Goal: Task Accomplishment & Management: Use online tool/utility

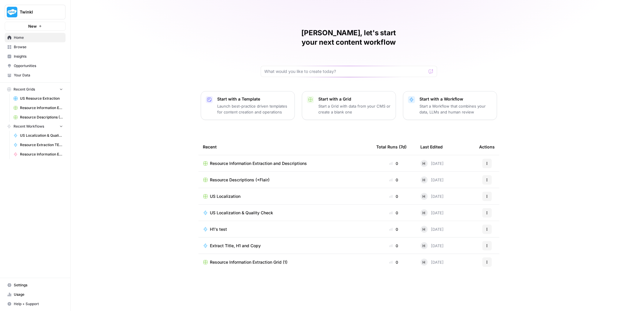
click at [37, 43] on link "Browse" at bounding box center [35, 46] width 61 height 9
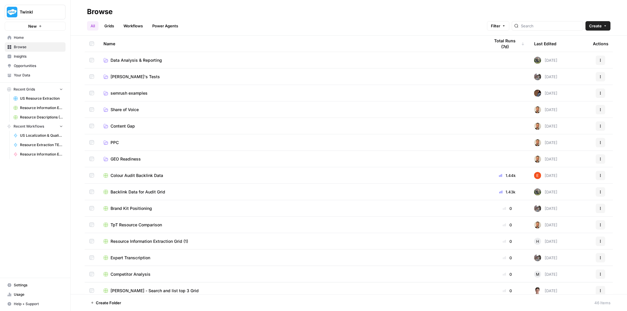
click at [135, 77] on link "[PERSON_NAME]'s Tests" at bounding box center [291, 77] width 377 height 6
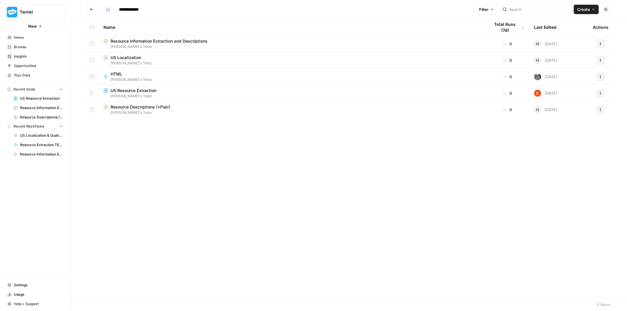
click at [603, 93] on button "Actions" at bounding box center [600, 92] width 9 height 9
click at [566, 127] on span "Move To" at bounding box center [574, 129] width 47 height 6
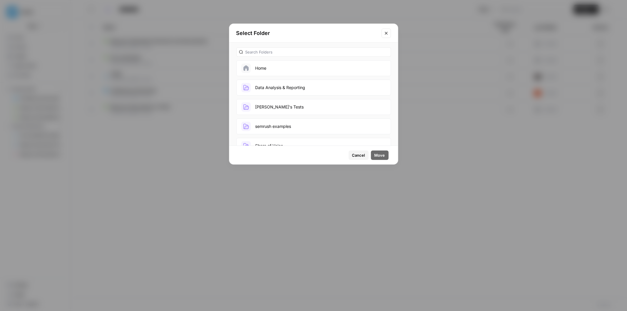
click at [299, 68] on button "Home" at bounding box center [313, 68] width 155 height 16
click at [382, 159] on button "Move" at bounding box center [380, 154] width 18 height 9
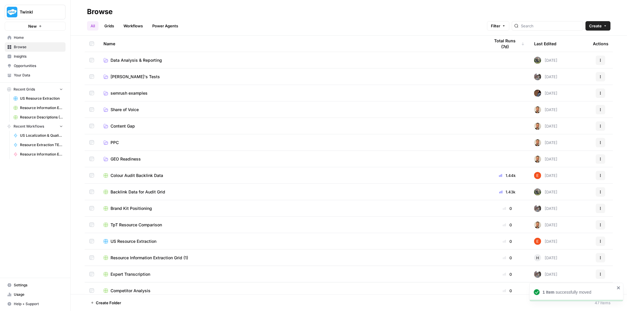
click at [195, 78] on link "[PERSON_NAME]'s Tests" at bounding box center [291, 77] width 377 height 6
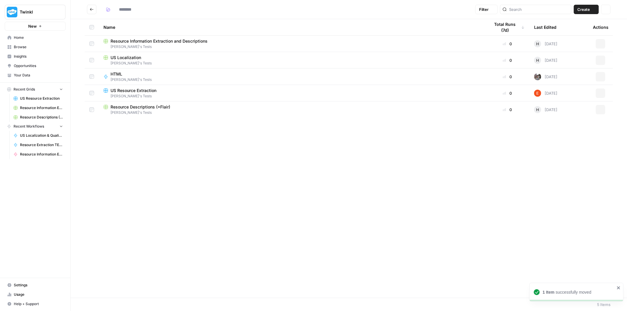
type input "**********"
click at [181, 76] on div "HTML [PERSON_NAME]'s Tests" at bounding box center [291, 76] width 377 height 11
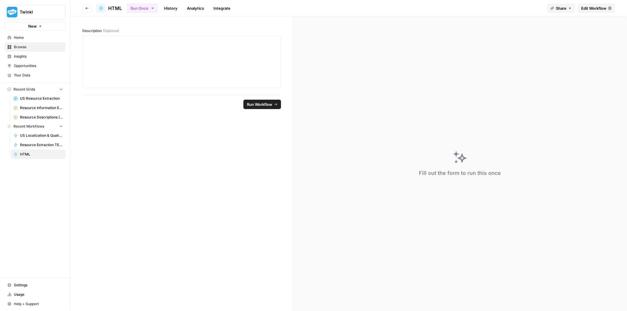
click at [84, 7] on button "Go back" at bounding box center [86, 8] width 9 height 9
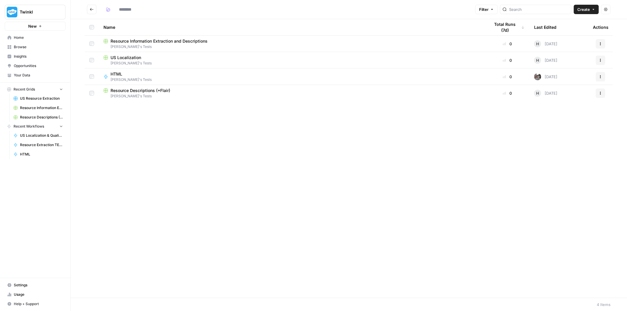
type input "**********"
click at [324, 150] on div "Name Total Runs (7d) Last Edited Actions Resource Information Extraction and De…" at bounding box center [349, 158] width 556 height 279
click at [581, 9] on span "Create" at bounding box center [583, 9] width 13 height 6
click at [573, 23] on span "Grid" at bounding box center [574, 23] width 33 height 6
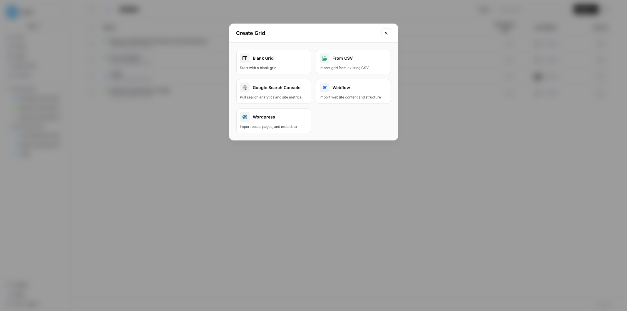
click at [278, 56] on div "Blank Grid" at bounding box center [273, 57] width 67 height 9
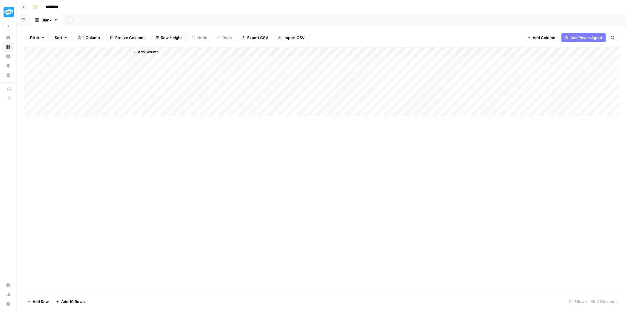
click at [62, 7] on input "********" at bounding box center [59, 6] width 33 height 9
click at [65, 7] on input "********" at bounding box center [59, 6] width 33 height 9
type input "**********"
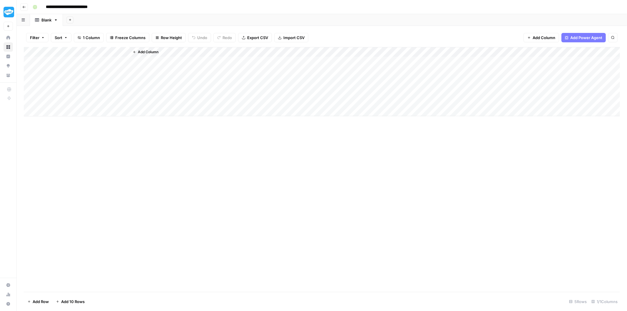
click at [58, 52] on div "Add Column" at bounding box center [322, 81] width 596 height 69
click at [58, 52] on div at bounding box center [86, 53] width 85 height 12
click at [227, 68] on div "Add Column" at bounding box center [374, 81] width 491 height 69
click at [87, 63] on div "Add Column" at bounding box center [322, 81] width 596 height 69
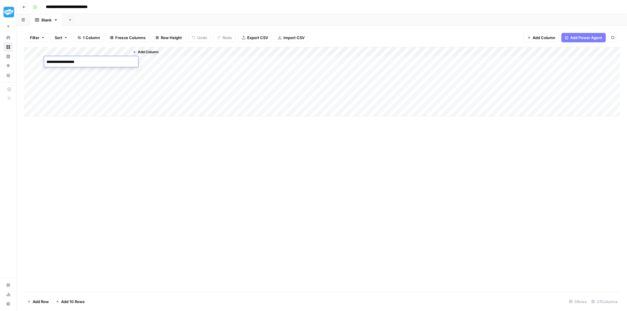
type textarea "**********"
drag, startPoint x: 128, startPoint y: 52, endPoint x: 89, endPoint y: 57, distance: 40.0
click at [89, 57] on div "Add Column" at bounding box center [322, 81] width 596 height 69
click at [180, 166] on div "Add Column" at bounding box center [322, 169] width 596 height 245
click at [102, 62] on div "Add Column" at bounding box center [354, 81] width 531 height 69
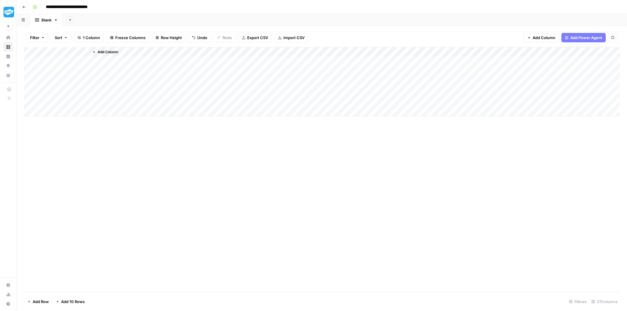
click at [116, 51] on span "Add Column" at bounding box center [108, 51] width 21 height 5
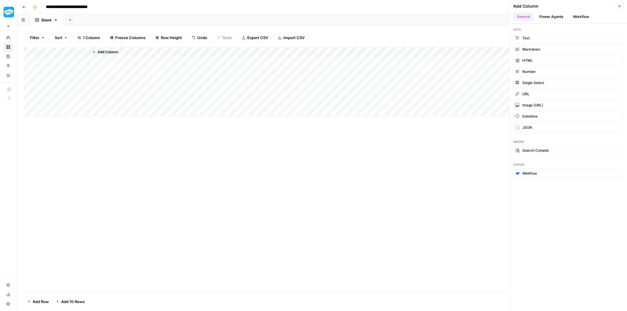
click at [585, 16] on button "Workflow" at bounding box center [580, 16] width 23 height 9
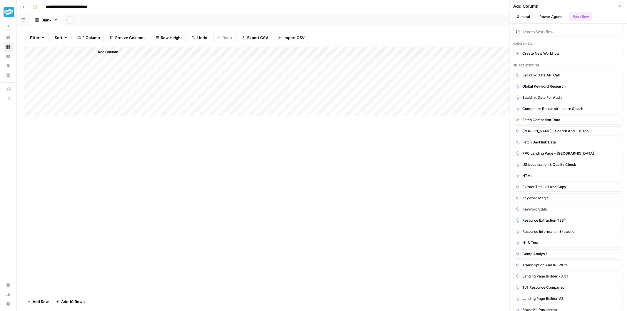
click at [557, 15] on button "Power Agents" at bounding box center [551, 16] width 31 height 9
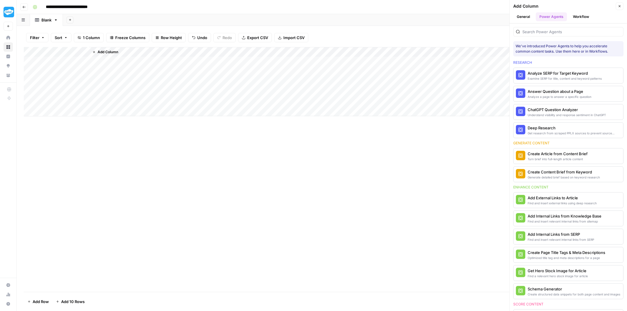
click at [580, 14] on button "Workflow" at bounding box center [580, 16] width 23 height 9
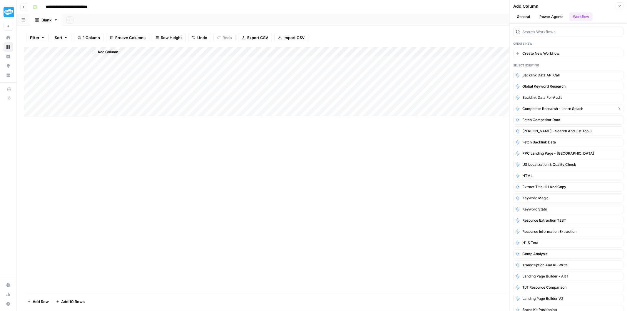
scroll to position [19, 0]
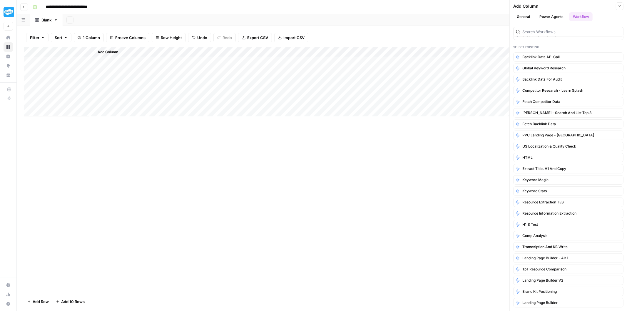
click at [526, 16] on button "General" at bounding box center [523, 16] width 20 height 9
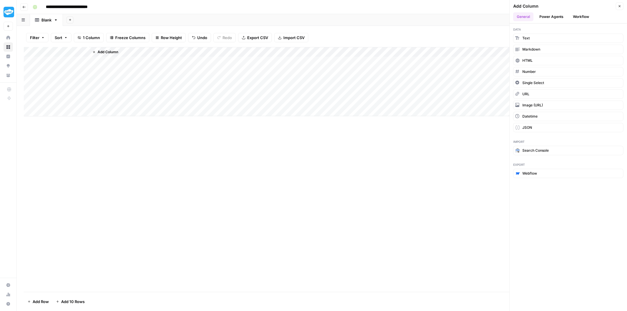
click at [137, 87] on div "Add Column" at bounding box center [354, 81] width 531 height 69
click at [110, 63] on div "Add Column" at bounding box center [354, 81] width 531 height 69
click at [101, 49] on span "Add Column" at bounding box center [108, 51] width 21 height 5
click at [101, 51] on span "Add Column" at bounding box center [108, 51] width 21 height 5
click at [531, 38] on button "Text" at bounding box center [568, 38] width 110 height 9
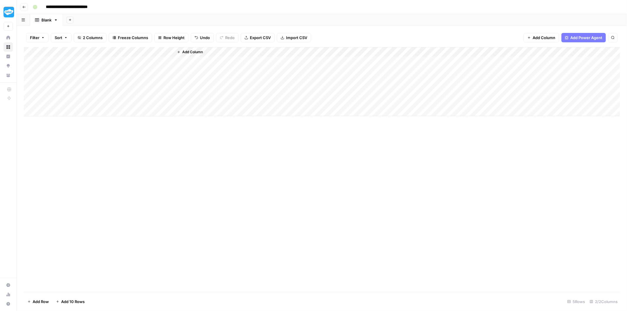
click at [110, 52] on div "Add Column" at bounding box center [322, 81] width 596 height 69
click at [111, 66] on input "New Column" at bounding box center [124, 66] width 60 height 6
type input "Temp (Workflow)"
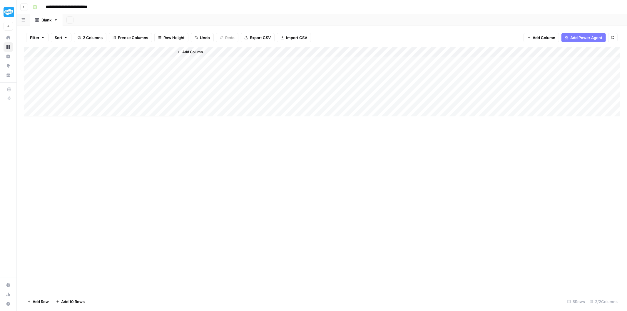
click at [101, 63] on div "Add Column" at bounding box center [322, 81] width 596 height 69
type textarea "**********"
drag, startPoint x: 172, startPoint y: 52, endPoint x: 136, endPoint y: 57, distance: 36.5
click at [136, 57] on div "Add Column" at bounding box center [322, 81] width 596 height 69
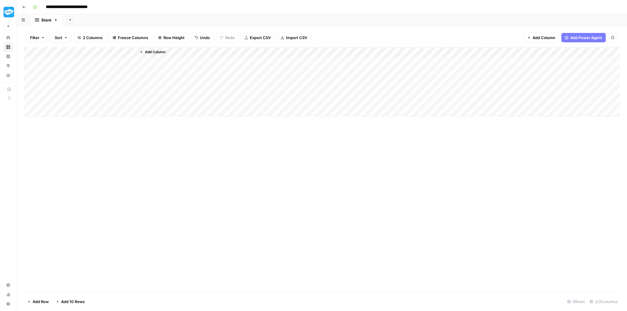
click at [204, 94] on div "Add Column" at bounding box center [377, 81] width 483 height 69
click at [112, 51] on div "Add Column" at bounding box center [322, 81] width 596 height 69
click at [112, 51] on div at bounding box center [113, 53] width 48 height 12
click at [111, 63] on input "Temp (Workflow)" at bounding box center [124, 66] width 60 height 6
drag, startPoint x: 105, startPoint y: 64, endPoint x: 165, endPoint y: 61, distance: 60.3
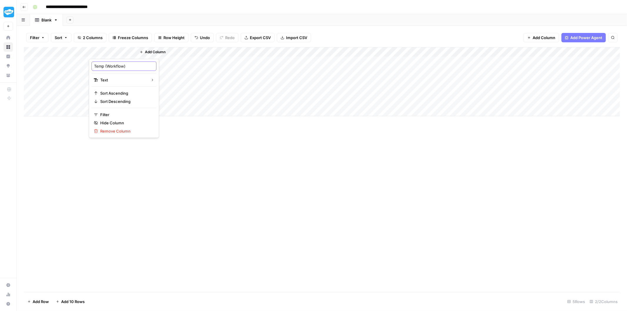
click at [165, 62] on body "**********" at bounding box center [313, 155] width 627 height 311
type input "Temp 1"
click at [157, 61] on div "Add Column" at bounding box center [377, 81] width 483 height 69
click at [154, 48] on div "Add Column" at bounding box center [377, 81] width 483 height 69
click at [155, 53] on span "Add Column" at bounding box center [155, 51] width 21 height 5
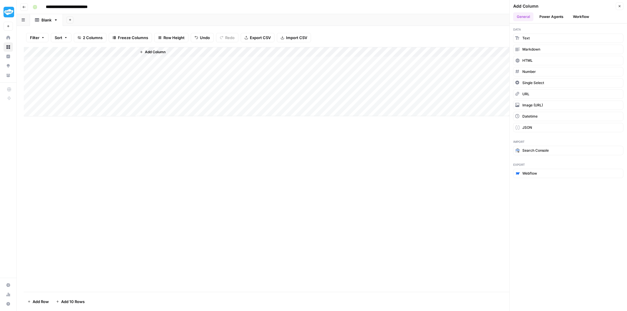
click at [148, 59] on div "Add Column" at bounding box center [377, 81] width 483 height 69
click at [149, 52] on span "Add Column" at bounding box center [155, 51] width 21 height 5
click at [541, 39] on button "Text" at bounding box center [568, 38] width 110 height 9
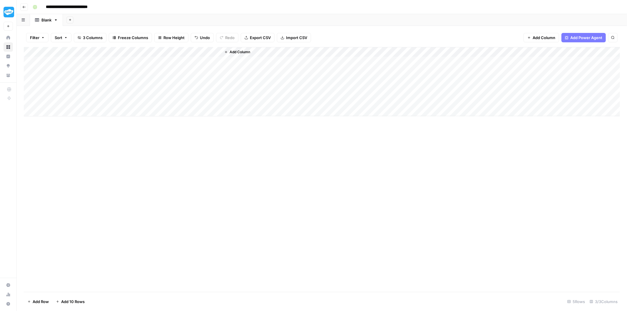
click at [172, 51] on div "Add Column" at bounding box center [322, 81] width 596 height 69
click at [168, 65] on input "New Column" at bounding box center [171, 66] width 60 height 6
type input "Text 2"
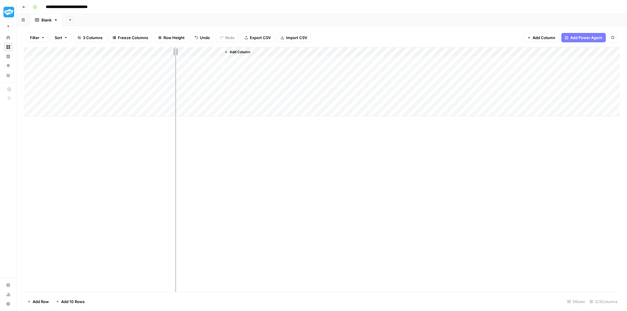
drag, startPoint x: 220, startPoint y: 51, endPoint x: 175, endPoint y: 53, distance: 44.4
click at [175, 53] on div "Add Column" at bounding box center [322, 81] width 596 height 69
click at [104, 67] on div "Add Column" at bounding box center [322, 81] width 596 height 69
drag, startPoint x: 174, startPoint y: 52, endPoint x: 181, endPoint y: 52, distance: 7.1
click at [181, 52] on div "Add Column" at bounding box center [322, 81] width 596 height 69
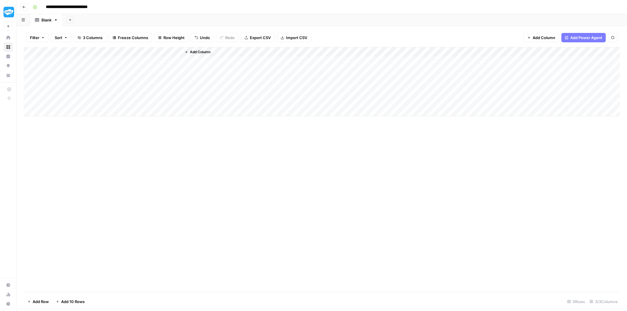
click at [153, 62] on div "Add Column" at bounding box center [322, 81] width 596 height 69
click at [152, 50] on div "Add Column" at bounding box center [322, 81] width 596 height 69
click at [156, 64] on input "Text 2" at bounding box center [171, 66] width 60 height 6
drag, startPoint x: 156, startPoint y: 64, endPoint x: 131, endPoint y: 69, distance: 25.5
click at [131, 69] on body "**********" at bounding box center [313, 155] width 627 height 311
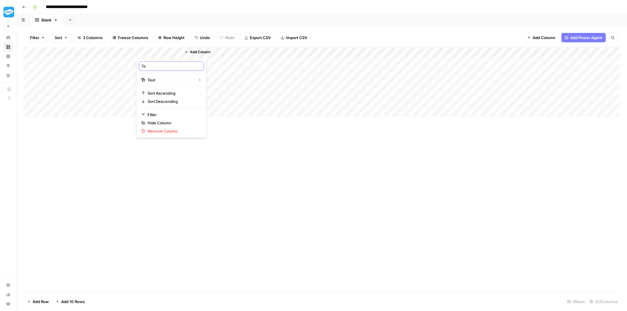
type input "T"
type input "Temp 2"
click at [198, 74] on div "Add Column" at bounding box center [400, 81] width 439 height 69
click at [119, 73] on div "Add Column" at bounding box center [322, 81] width 596 height 69
click at [163, 63] on div "Add Column" at bounding box center [322, 81] width 596 height 69
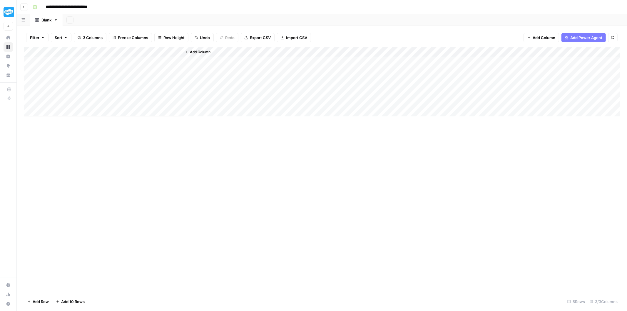
click at [144, 62] on div "Add Column" at bounding box center [322, 81] width 596 height 69
click at [144, 62] on textarea at bounding box center [183, 62] width 94 height 8
type textarea "**********"
drag, startPoint x: 69, startPoint y: 63, endPoint x: 200, endPoint y: 63, distance: 131.4
click at [200, 63] on div "Add Column" at bounding box center [322, 81] width 596 height 69
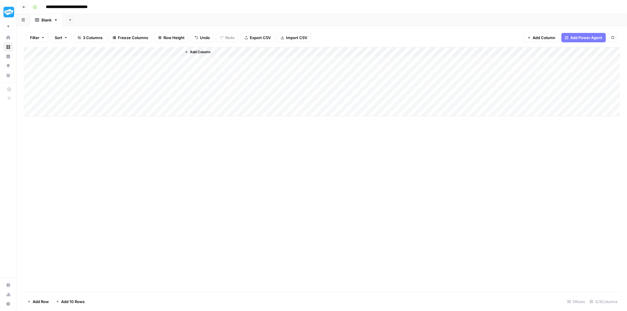
click at [149, 86] on div "Add Column" at bounding box center [322, 81] width 596 height 69
click at [191, 54] on span "Add Column" at bounding box center [200, 51] width 21 height 5
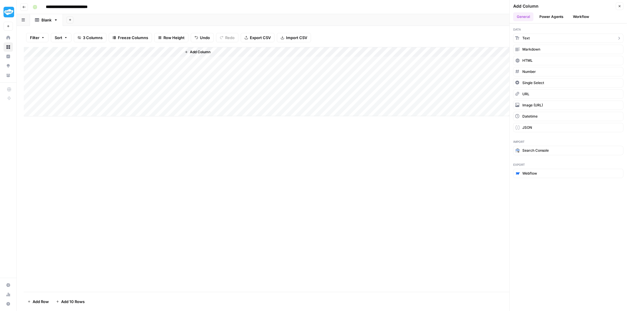
click at [545, 38] on button "Text" at bounding box center [568, 38] width 110 height 9
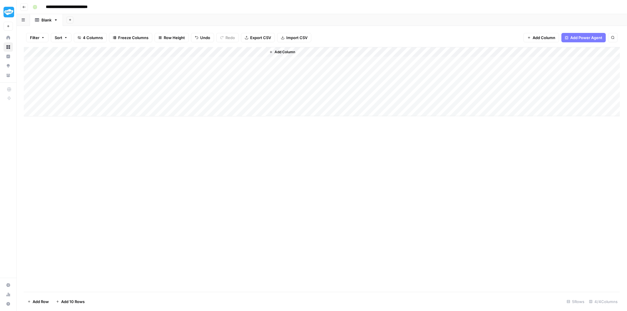
click at [207, 51] on div "Add Column" at bounding box center [322, 81] width 596 height 69
click at [207, 51] on div at bounding box center [223, 53] width 85 height 12
click at [209, 65] on input "New Column" at bounding box center [216, 66] width 60 height 6
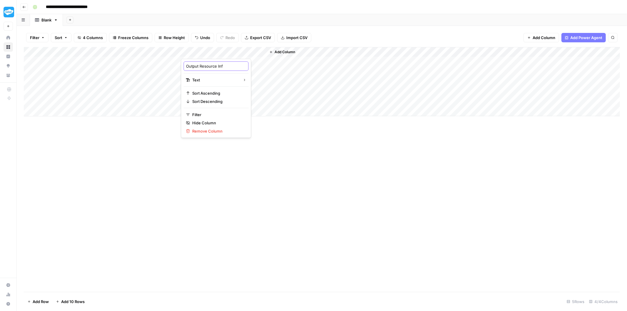
type input "Output Resource Info"
type input "("
type input "Resource Info (JSON)"
click at [158, 61] on div "Add Column" at bounding box center [322, 81] width 596 height 69
click at [158, 61] on textarea at bounding box center [183, 62] width 94 height 8
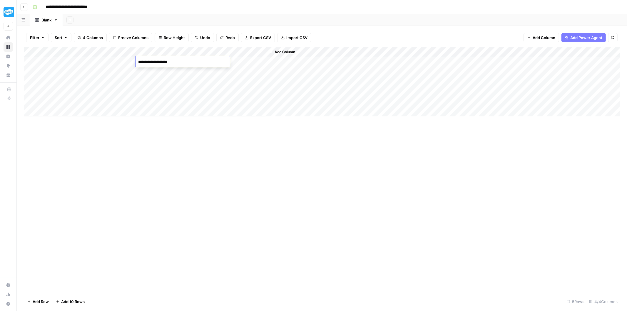
type textarea "**********"
click at [225, 78] on div "Add Column" at bounding box center [322, 81] width 596 height 69
click at [262, 52] on div "Add Column" at bounding box center [322, 81] width 596 height 69
click at [315, 61] on div "Add Column" at bounding box center [443, 81] width 354 height 69
click at [214, 50] on div "Add Column" at bounding box center [322, 81] width 596 height 69
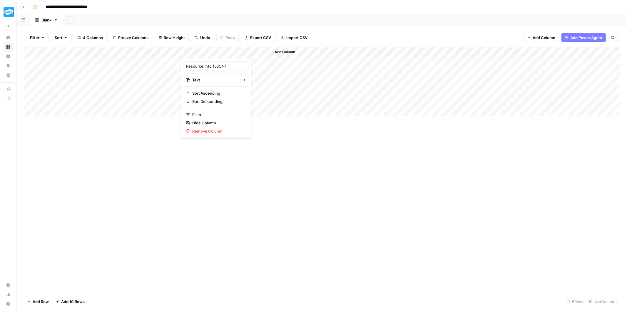
click at [214, 50] on div at bounding box center [223, 53] width 85 height 12
click at [226, 66] on input "Resource Info (JSON)" at bounding box center [216, 66] width 60 height 6
drag, startPoint x: 226, startPoint y: 66, endPoint x: 186, endPoint y: 63, distance: 39.7
click at [186, 63] on input "Resource Info (JSON)" at bounding box center [216, 66] width 60 height 6
type input "Output"
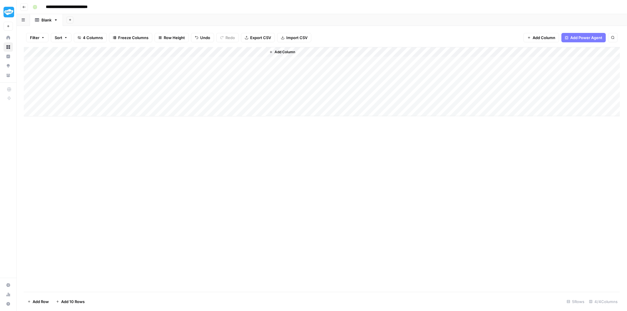
click at [223, 63] on div "Add Column" at bounding box center [322, 81] width 596 height 69
click at [225, 84] on div "Add Column" at bounding box center [322, 81] width 596 height 69
click at [208, 63] on div "Add Column" at bounding box center [322, 81] width 596 height 69
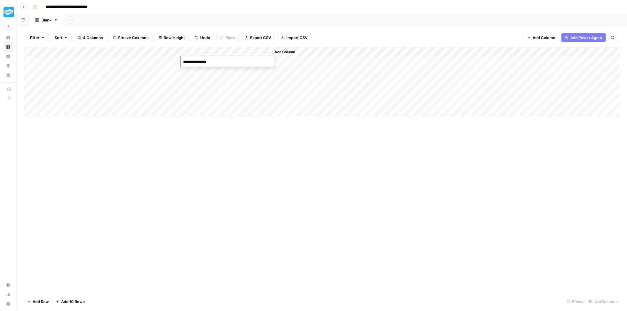
type textarea "**********"
drag, startPoint x: 65, startPoint y: 65, endPoint x: 208, endPoint y: 65, distance: 142.5
click at [208, 65] on div "Add Column" at bounding box center [322, 81] width 596 height 69
click at [228, 99] on div "Add Column" at bounding box center [322, 81] width 596 height 69
click at [153, 58] on div "Add Column" at bounding box center [322, 81] width 596 height 69
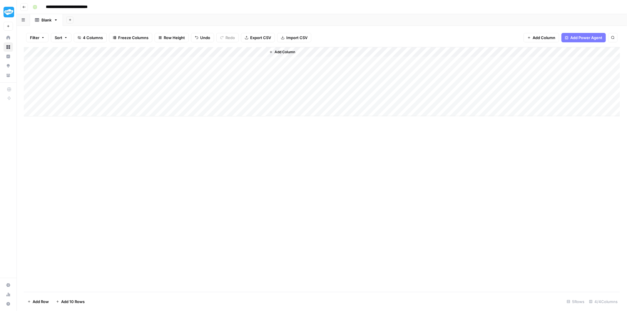
click at [153, 58] on div "Add Column" at bounding box center [322, 81] width 596 height 69
click at [200, 61] on textarea "**********" at bounding box center [183, 62] width 94 height 8
click at [253, 66] on div "Add Column" at bounding box center [322, 81] width 596 height 69
click at [251, 63] on div "Add Column" at bounding box center [322, 81] width 596 height 69
click at [251, 63] on textarea "**********" at bounding box center [228, 62] width 94 height 8
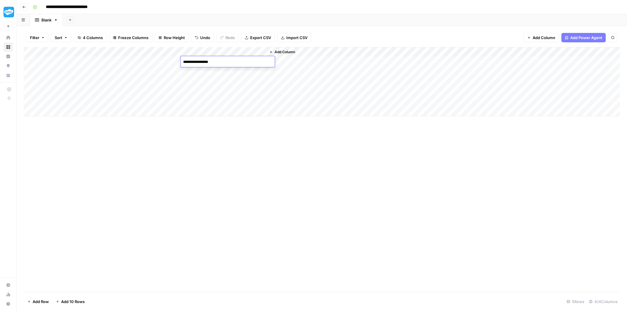
click at [238, 91] on div "Add Column" at bounding box center [322, 81] width 596 height 69
click at [243, 64] on div "Add Column" at bounding box center [322, 81] width 596 height 69
click at [230, 64] on div "Add Column" at bounding box center [322, 81] width 596 height 69
click at [230, 64] on textarea "**********" at bounding box center [228, 62] width 94 height 8
click at [230, 61] on textarea "**********" at bounding box center [228, 62] width 94 height 8
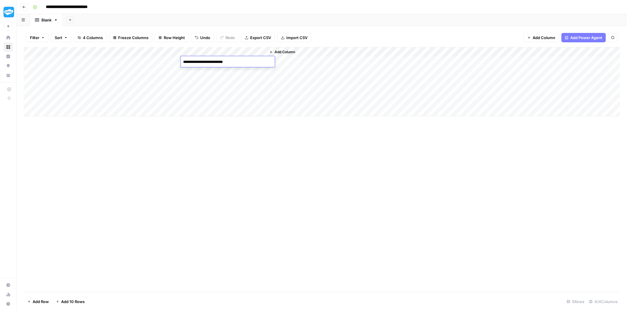
type textarea "**********"
drag, startPoint x: 265, startPoint y: 52, endPoint x: 242, endPoint y: 55, distance: 22.2
click at [242, 55] on div "Add Column" at bounding box center [322, 81] width 596 height 69
click at [212, 80] on div "Add Column" at bounding box center [322, 81] width 596 height 69
drag, startPoint x: 54, startPoint y: 63, endPoint x: 198, endPoint y: 60, distance: 144.6
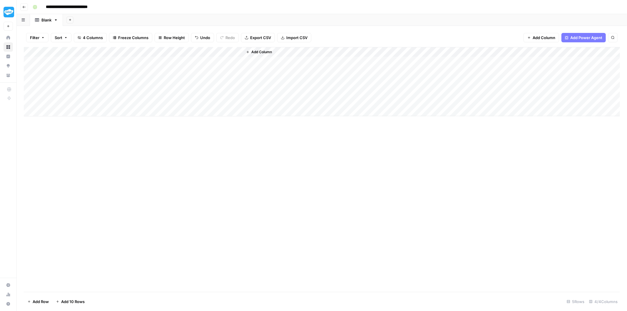
click at [198, 60] on div "Add Column" at bounding box center [322, 81] width 596 height 69
click at [190, 110] on div "Add Column" at bounding box center [322, 81] width 596 height 69
click at [153, 69] on div "Add Column" at bounding box center [322, 86] width 596 height 79
click at [156, 63] on div "Add Column" at bounding box center [322, 86] width 596 height 79
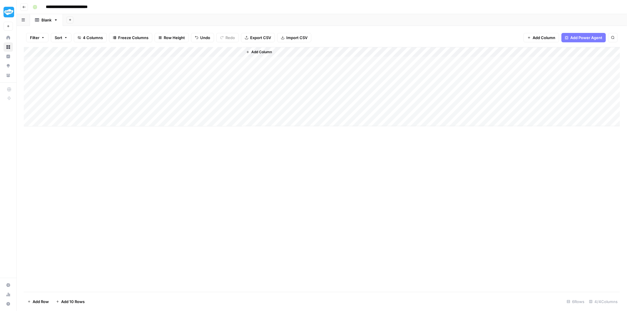
drag, startPoint x: 73, startPoint y: 62, endPoint x: 194, endPoint y: 60, distance: 121.4
click at [194, 60] on div "Add Column" at bounding box center [322, 86] width 596 height 79
click at [133, 91] on div "Add Column" at bounding box center [322, 86] width 596 height 79
drag, startPoint x: 57, startPoint y: 59, endPoint x: 210, endPoint y: 57, distance: 153.4
click at [210, 57] on div "Add Column" at bounding box center [322, 86] width 596 height 79
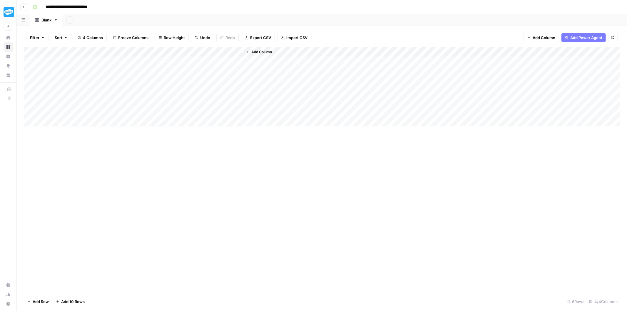
click at [259, 53] on span "Add Column" at bounding box center [261, 51] width 21 height 5
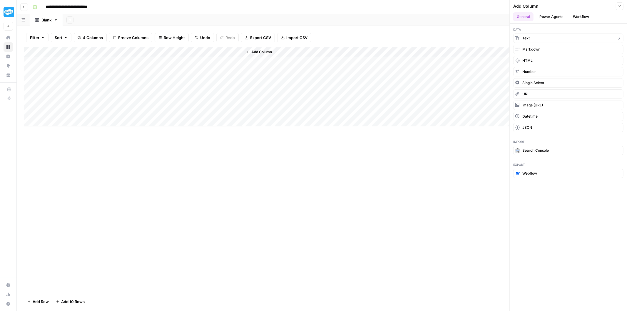
click at [542, 40] on button "Text" at bounding box center [568, 38] width 110 height 9
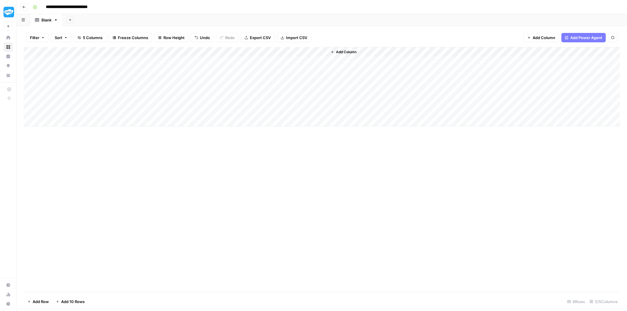
click at [268, 48] on div "Add Column" at bounding box center [322, 86] width 596 height 79
click at [268, 49] on div at bounding box center [284, 53] width 85 height 12
click at [266, 63] on input "New Column" at bounding box center [277, 66] width 60 height 6
click at [265, 63] on input "New Column" at bounding box center [277, 66] width 60 height 6
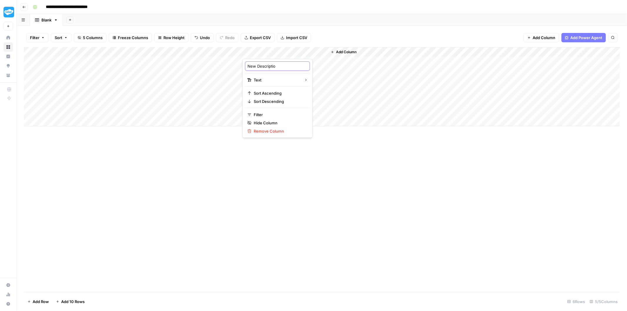
type input "New Description"
click at [265, 63] on div "Add Column" at bounding box center [322, 86] width 596 height 79
type textarea "**********"
drag, startPoint x: 327, startPoint y: 53, endPoint x: 287, endPoint y: 54, distance: 39.1
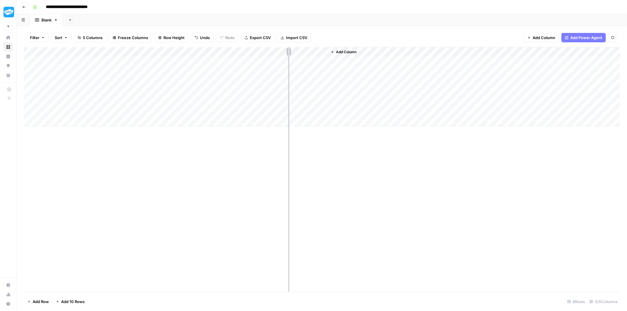
click at [287, 54] on div "Add Column" at bounding box center [322, 86] width 596 height 79
click at [210, 80] on div "Add Column" at bounding box center [322, 86] width 596 height 79
click at [105, 78] on div "Add Column" at bounding box center [322, 86] width 596 height 79
drag, startPoint x: 60, startPoint y: 62, endPoint x: 245, endPoint y: 64, distance: 184.6
click at [245, 64] on div "Add Column" at bounding box center [322, 86] width 596 height 79
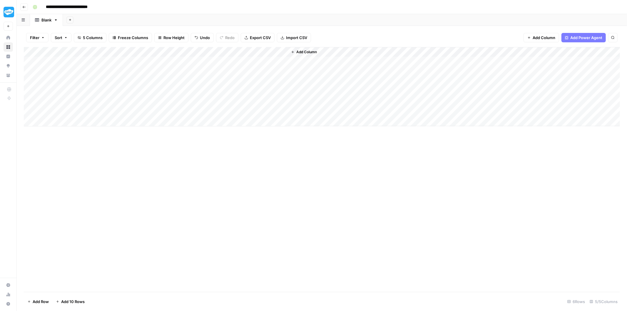
click at [245, 72] on div "Add Column" at bounding box center [322, 86] width 596 height 79
